Goal: Browse casually

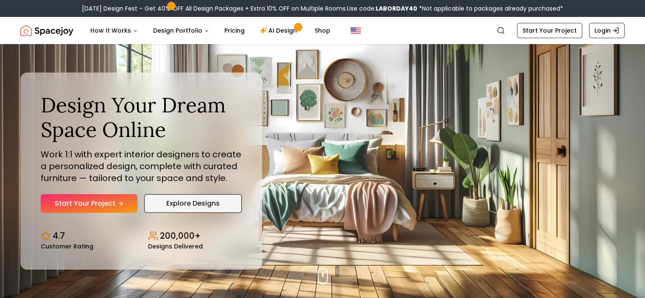
click at [197, 205] on link "Explore Designs" at bounding box center [192, 203] width 97 height 19
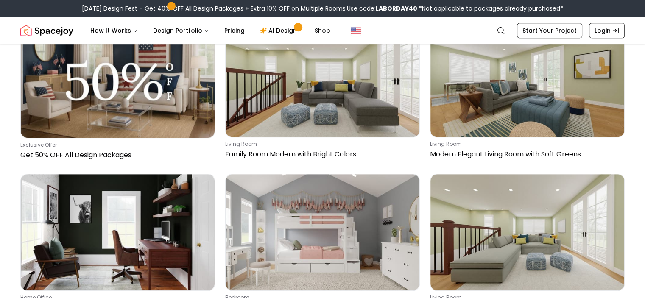
scroll to position [497, 0]
